Goal: Task Accomplishment & Management: Use online tool/utility

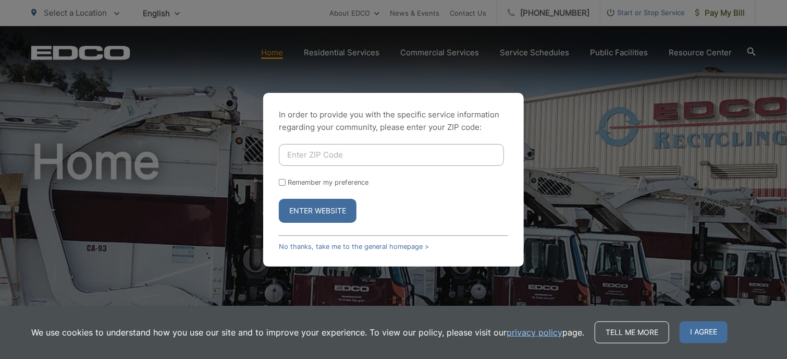
click at [327, 156] on input "Enter ZIP Code" at bounding box center [391, 155] width 225 height 22
type input "92082"
click at [282, 183] on input "Remember my preference" at bounding box center [282, 182] width 7 height 7
checkbox input "true"
click at [294, 206] on button "Enter Website" at bounding box center [318, 211] width 78 height 24
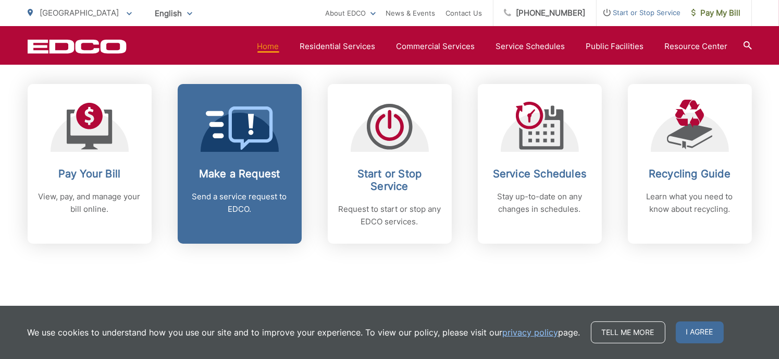
scroll to position [417, 0]
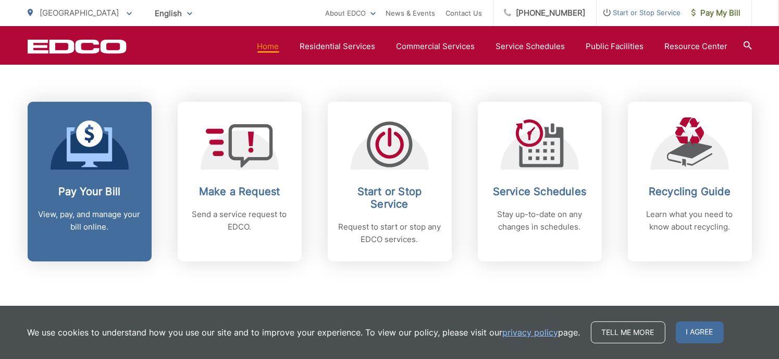
click at [85, 189] on h2 "Pay Your Bill" at bounding box center [89, 191] width 103 height 13
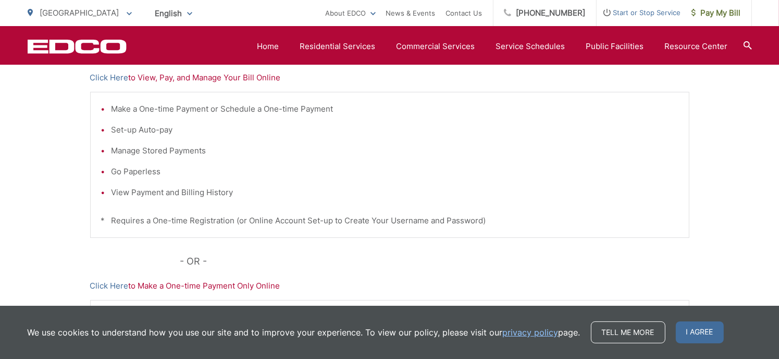
scroll to position [121, 0]
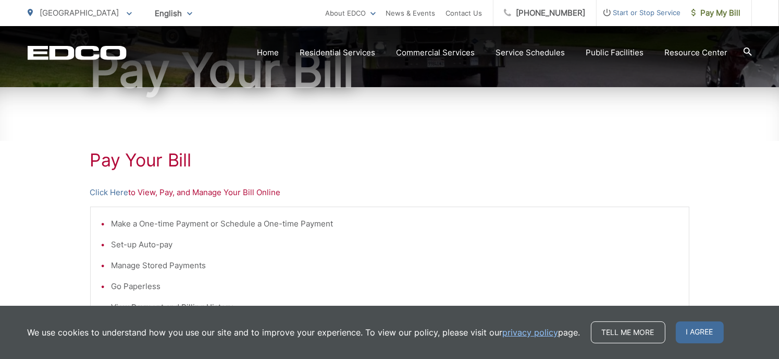
click at [212, 194] on p "Click Here to View, Pay, and Manage Your Bill Online" at bounding box center [390, 192] width 600 height 13
click at [100, 188] on link "Click Here" at bounding box center [109, 192] width 39 height 13
